Goal: Information Seeking & Learning: Learn about a topic

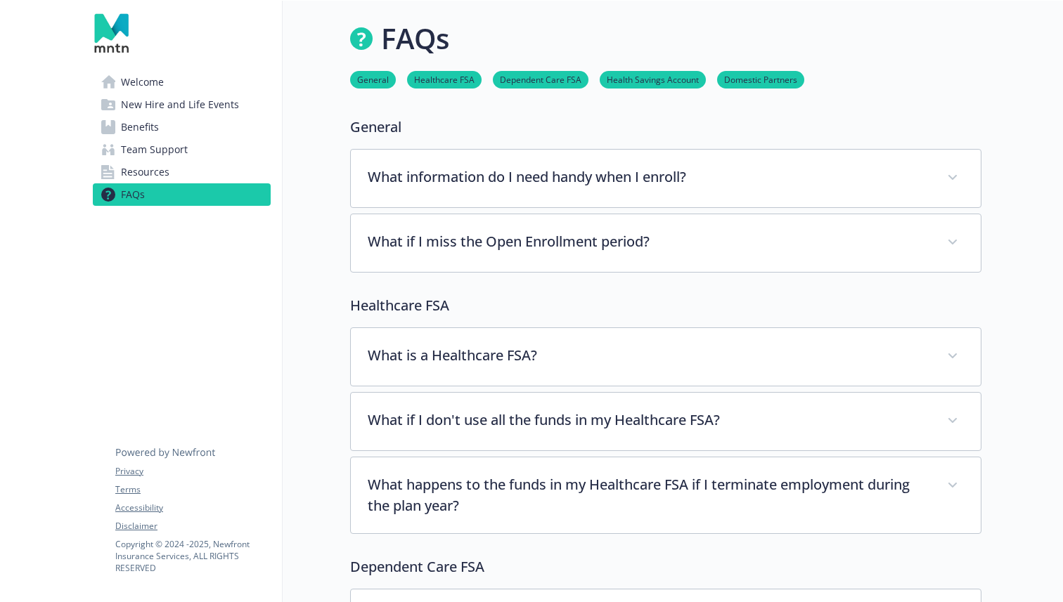
click at [157, 131] on span "Benefits" at bounding box center [140, 127] width 38 height 22
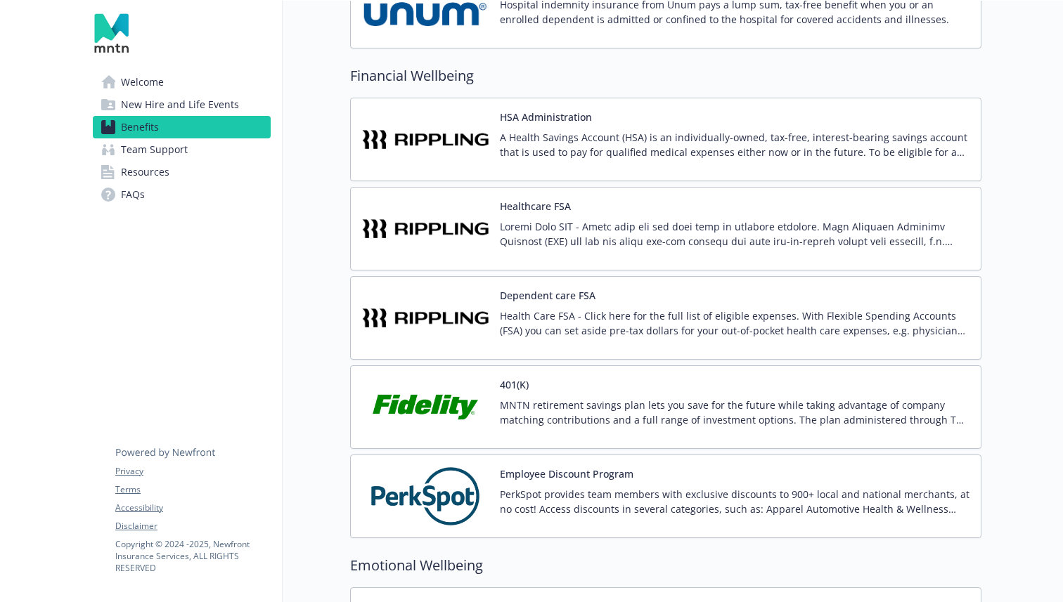
click at [522, 408] on p "MNTN retirement savings plan lets you save for the future while taking advantag…" at bounding box center [735, 413] width 470 height 30
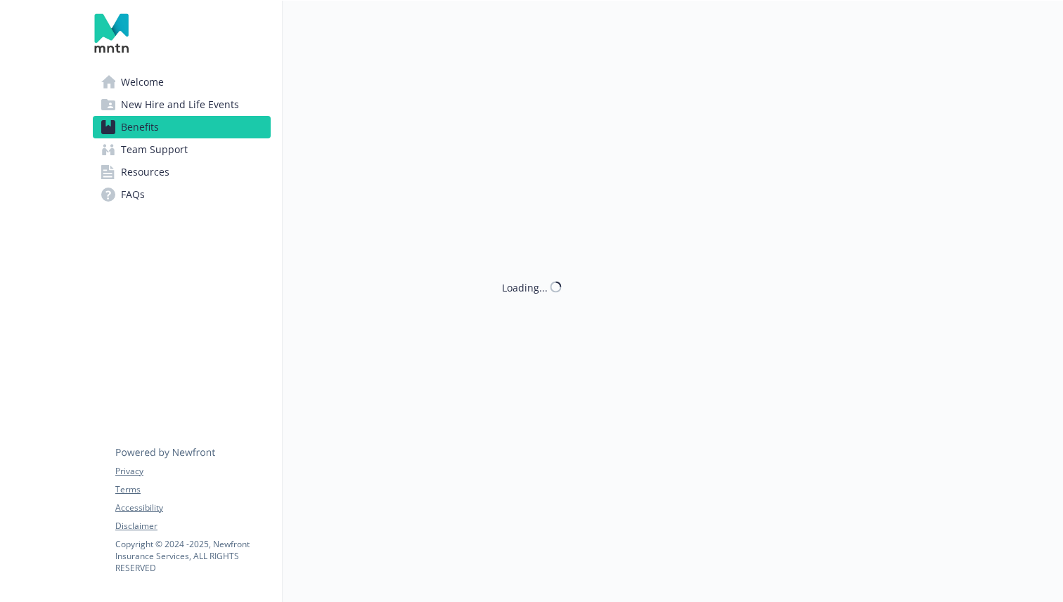
scroll to position [2105, 0]
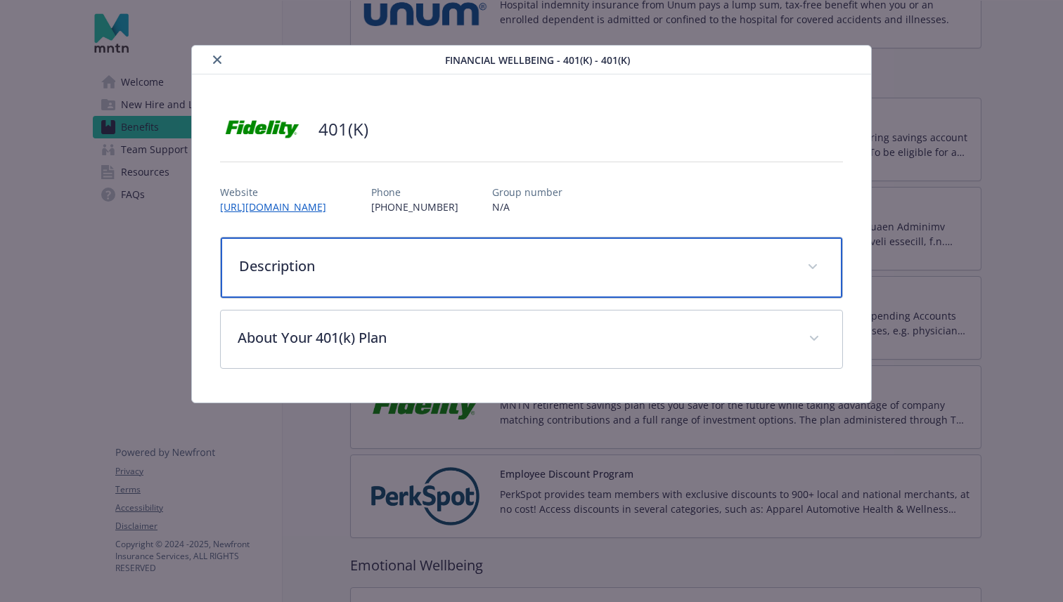
click at [409, 277] on div "Description" at bounding box center [531, 268] width 621 height 60
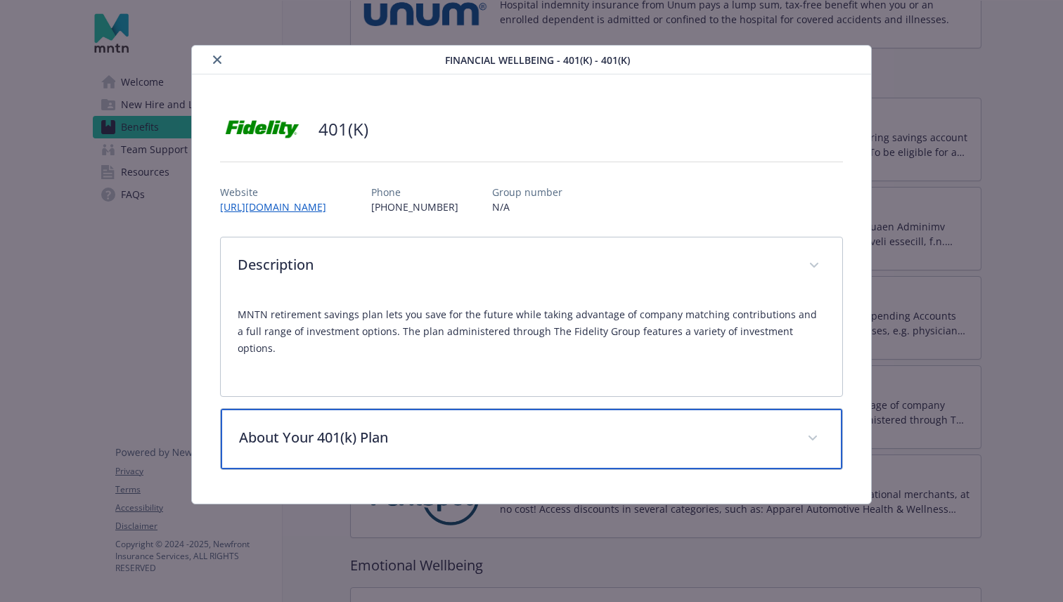
click at [444, 427] on p "About Your 401(k) Plan" at bounding box center [514, 437] width 551 height 21
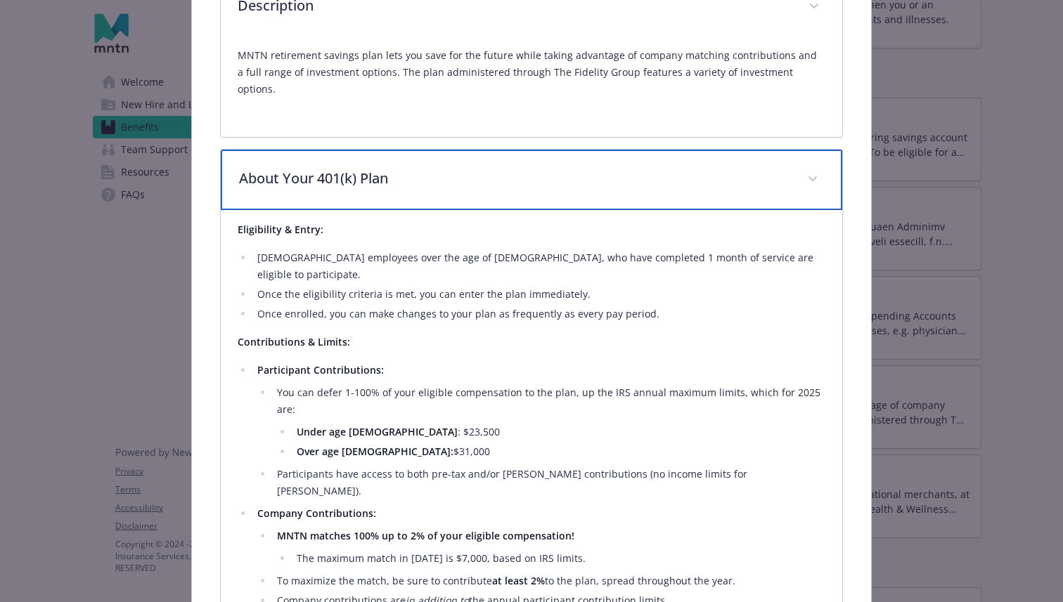
scroll to position [212, 0]
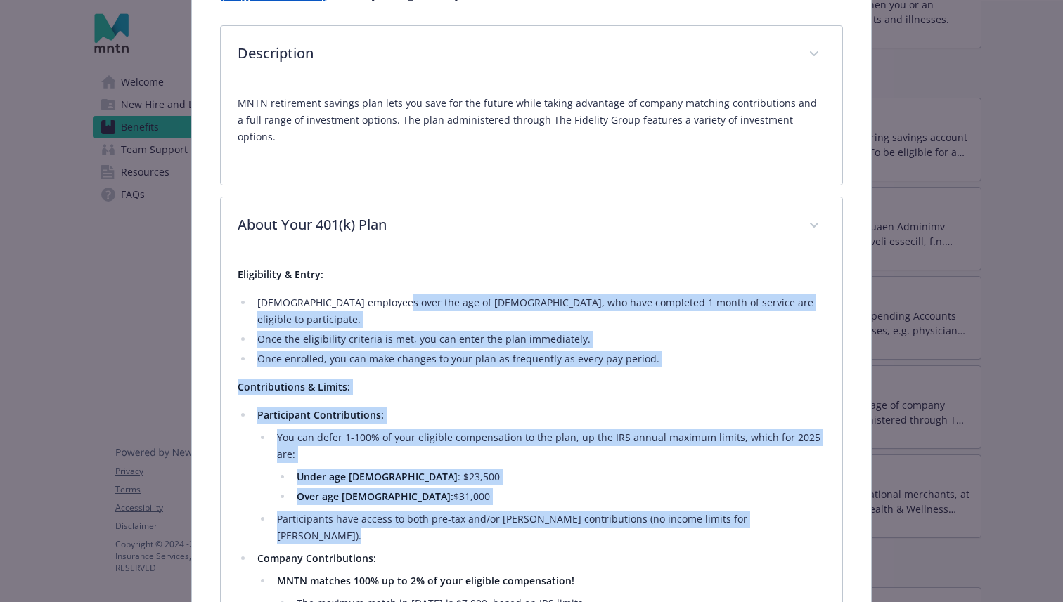
drag, startPoint x: 387, startPoint y: 280, endPoint x: 519, endPoint y: 481, distance: 239.6
click at [519, 481] on div "Eligibility & Entry: [DEMOGRAPHIC_DATA] employees over the age of [DEMOGRAPHIC_…" at bounding box center [532, 531] width 588 height 531
click at [519, 481] on ul "Participant Contributions: You can defer 1-100% of your eligible compensation t…" at bounding box center [532, 542] width 588 height 270
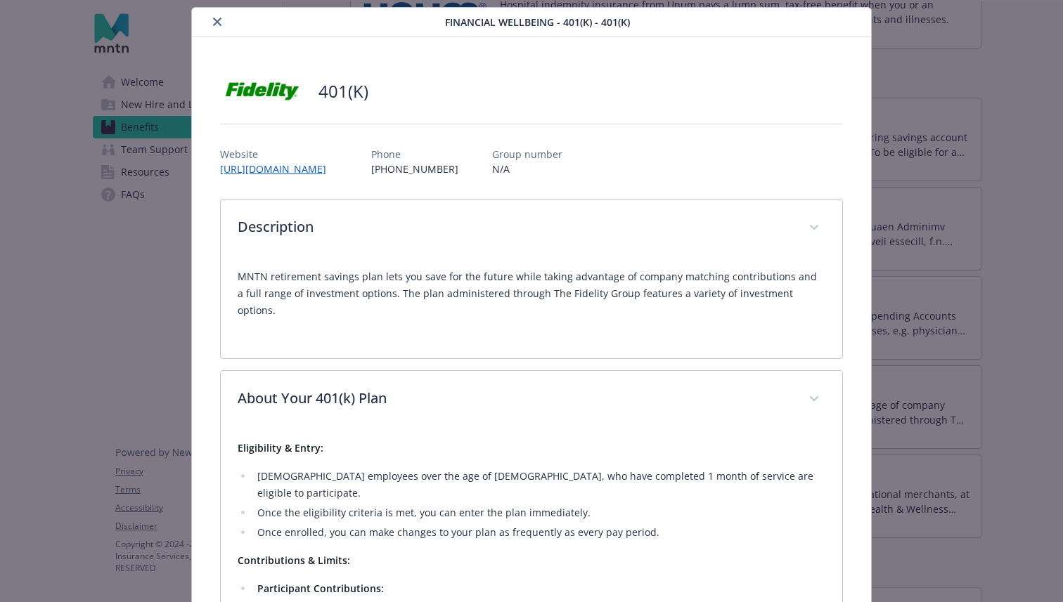
scroll to position [6, 0]
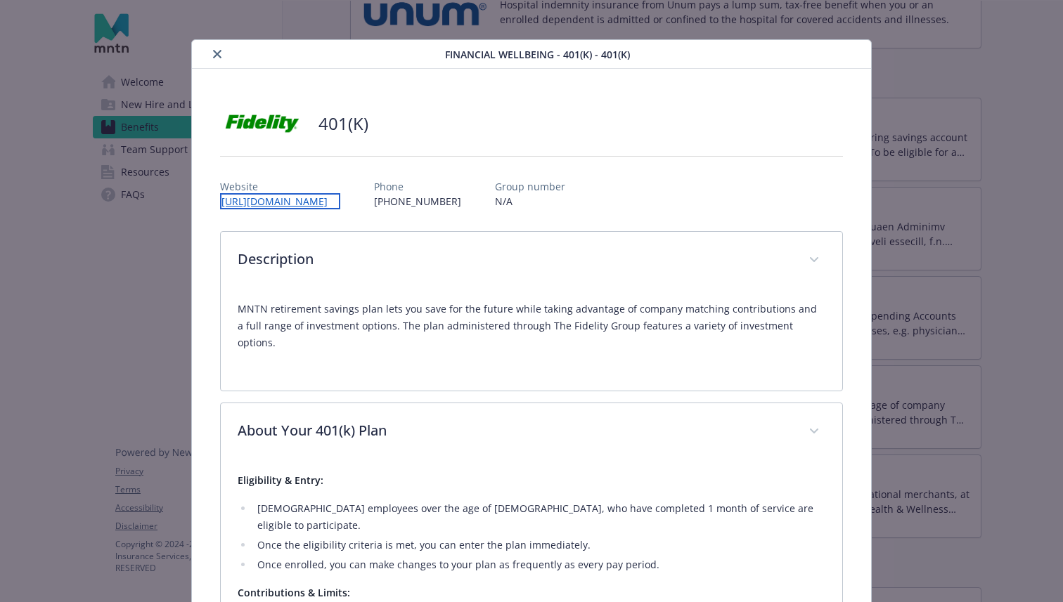
click at [339, 200] on link "[URL][DOMAIN_NAME]" at bounding box center [280, 201] width 120 height 16
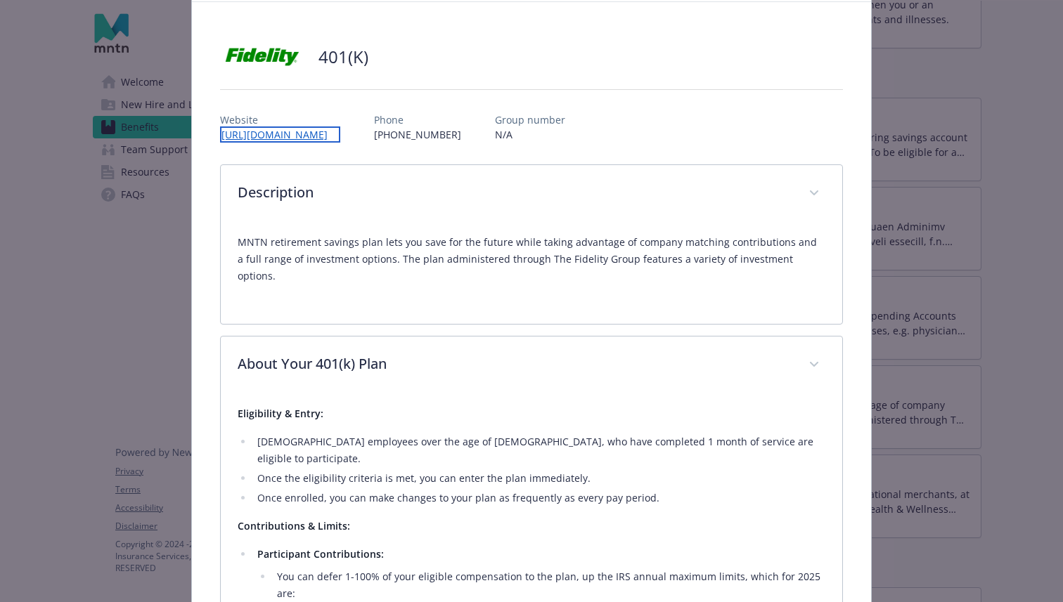
scroll to position [73, 0]
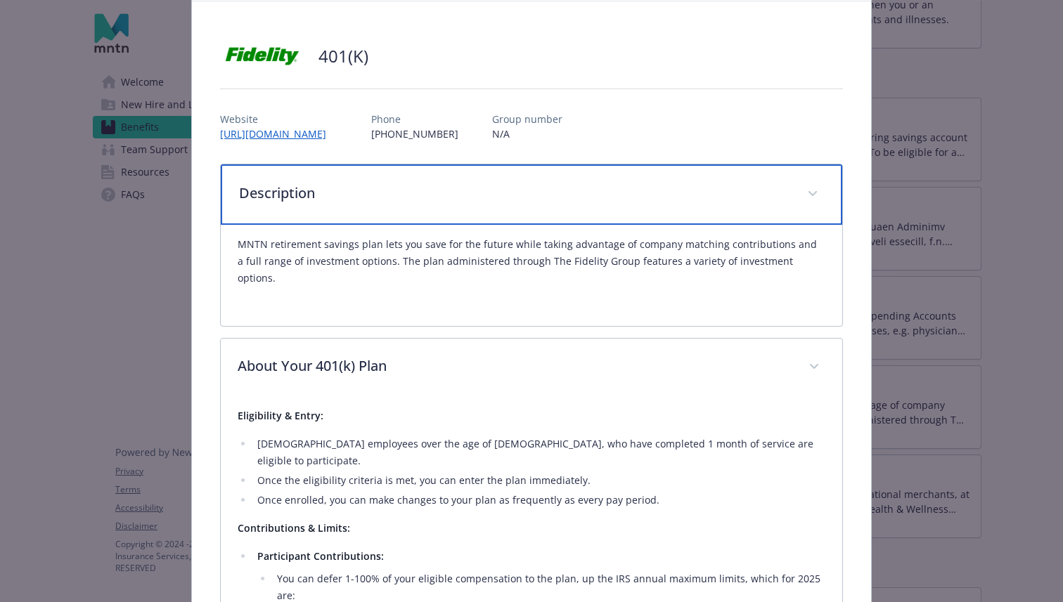
click at [810, 190] on span "details for plan Financial Wellbeing - 401(K) - 401(k)" at bounding box center [812, 194] width 22 height 22
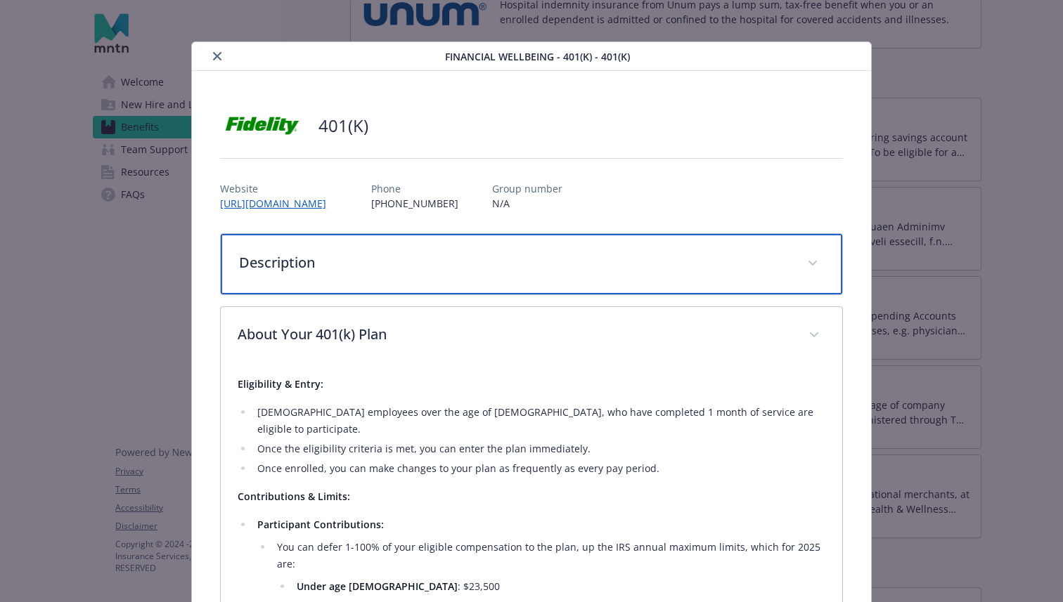
scroll to position [0, 0]
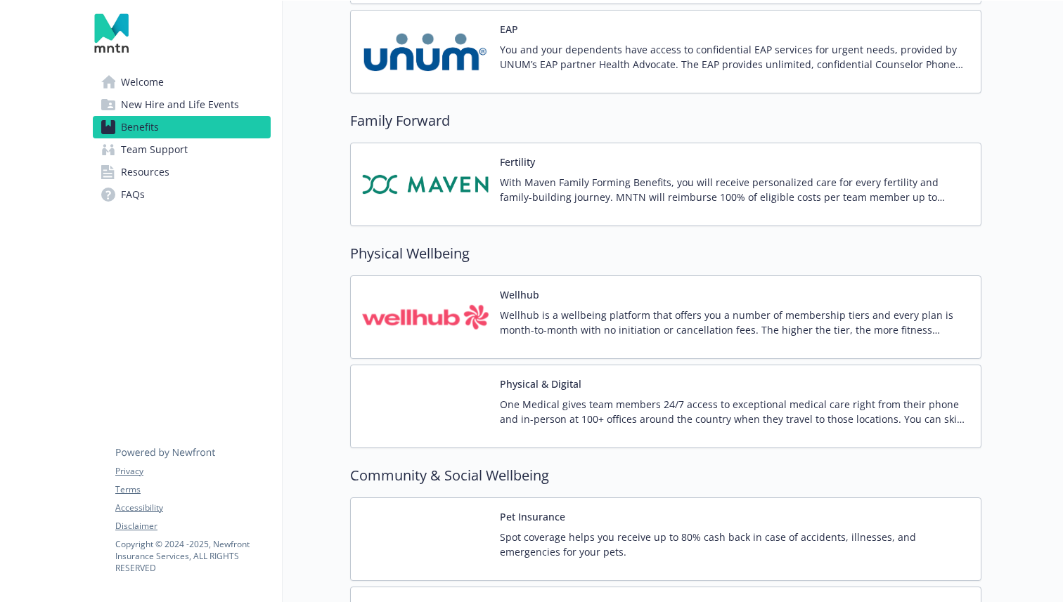
scroll to position [2942, 0]
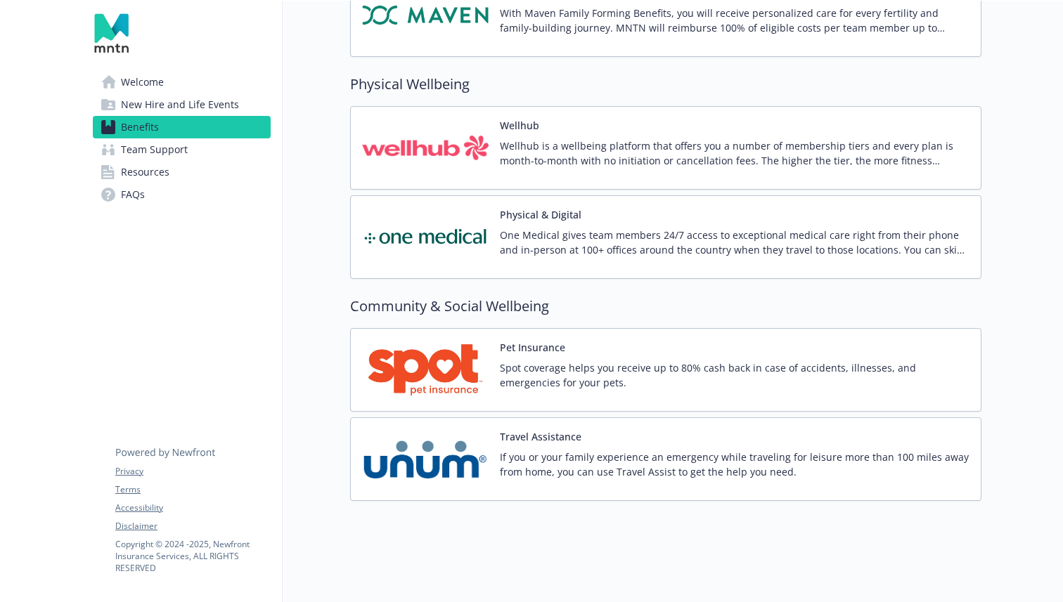
click at [167, 106] on span "New Hire and Life Events" at bounding box center [180, 104] width 118 height 22
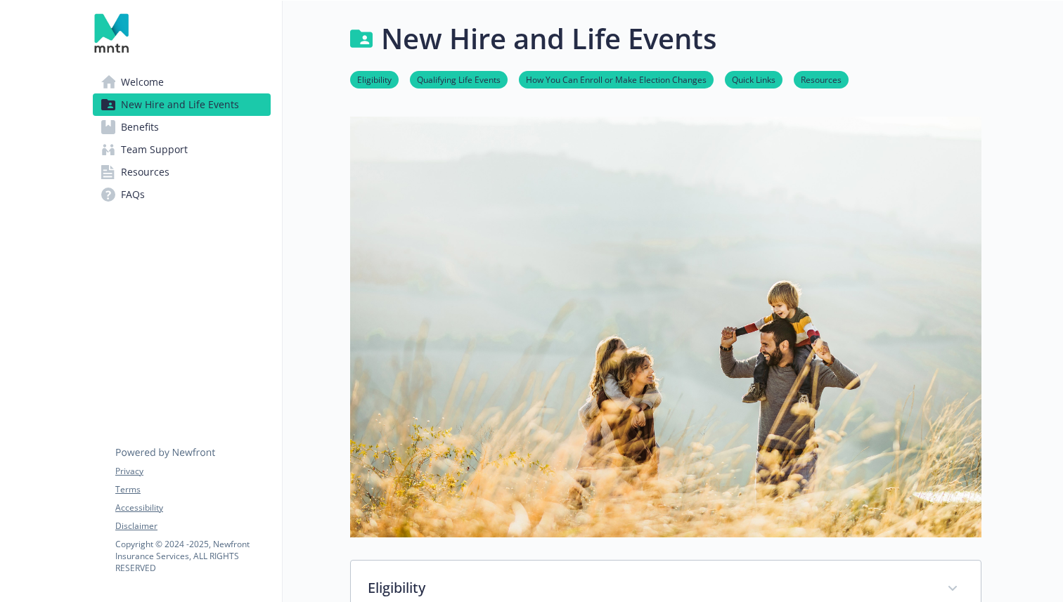
click at [160, 197] on link "FAQs" at bounding box center [182, 194] width 178 height 22
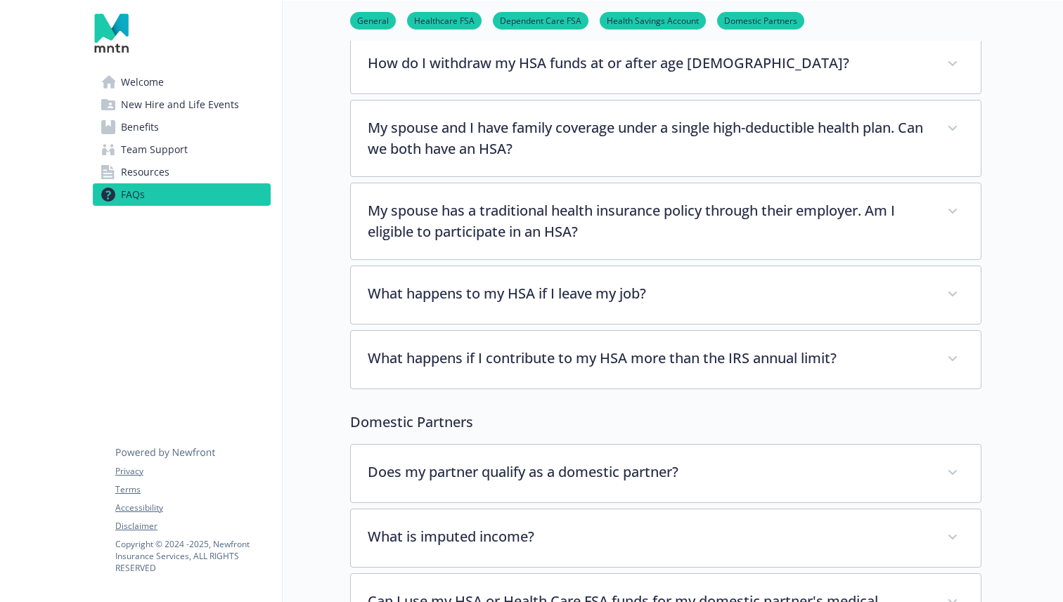
scroll to position [1397, 0]
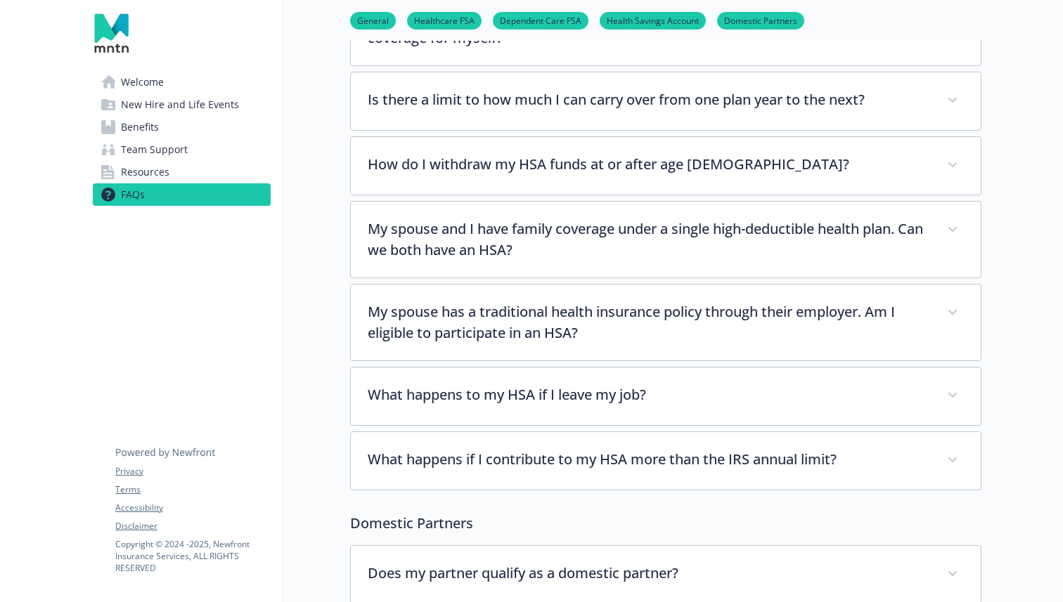
click at [193, 164] on link "Resources" at bounding box center [182, 172] width 178 height 22
